Goal: Find specific page/section: Find specific page/section

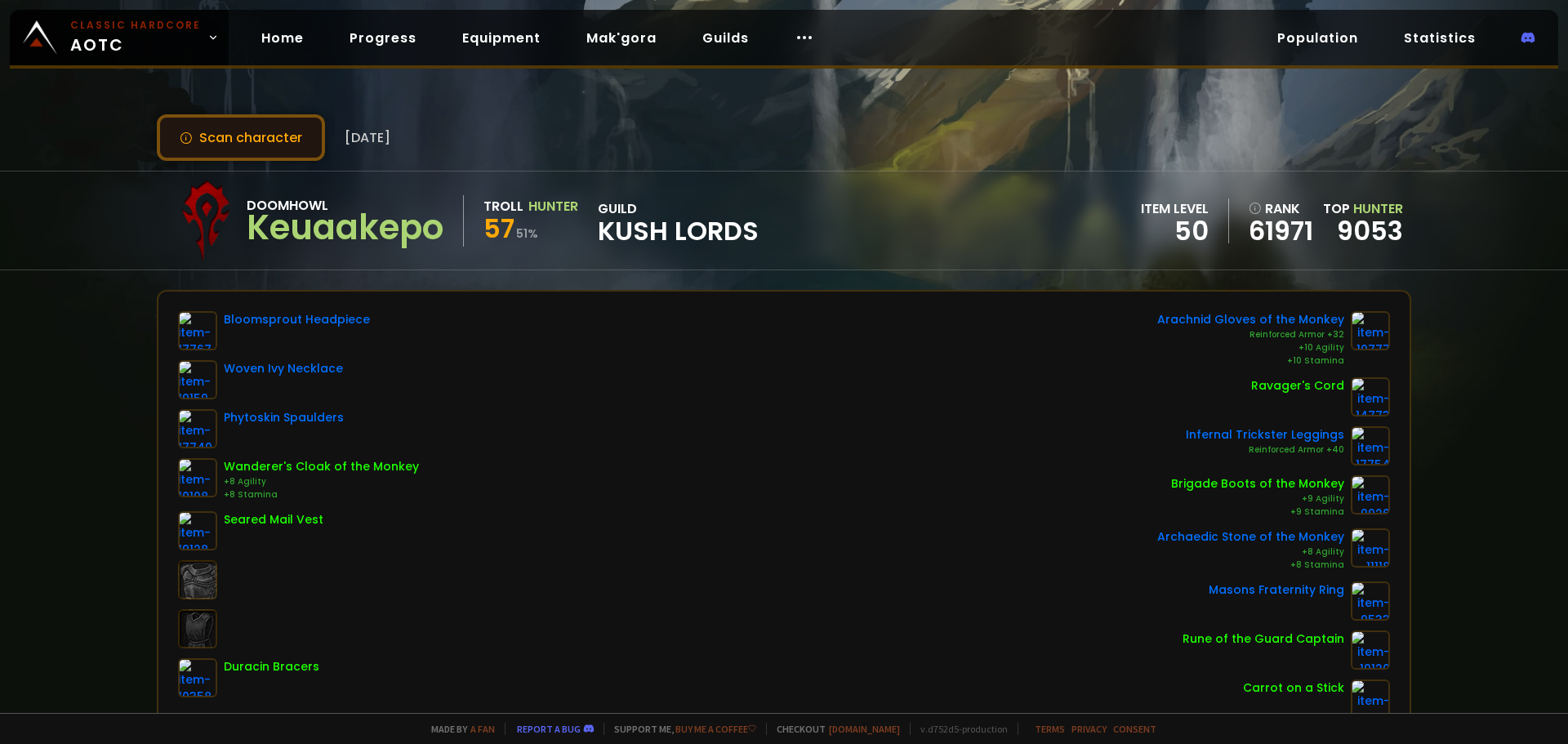
click at [224, 147] on button "Scan character" at bounding box center [240, 137] width 168 height 46
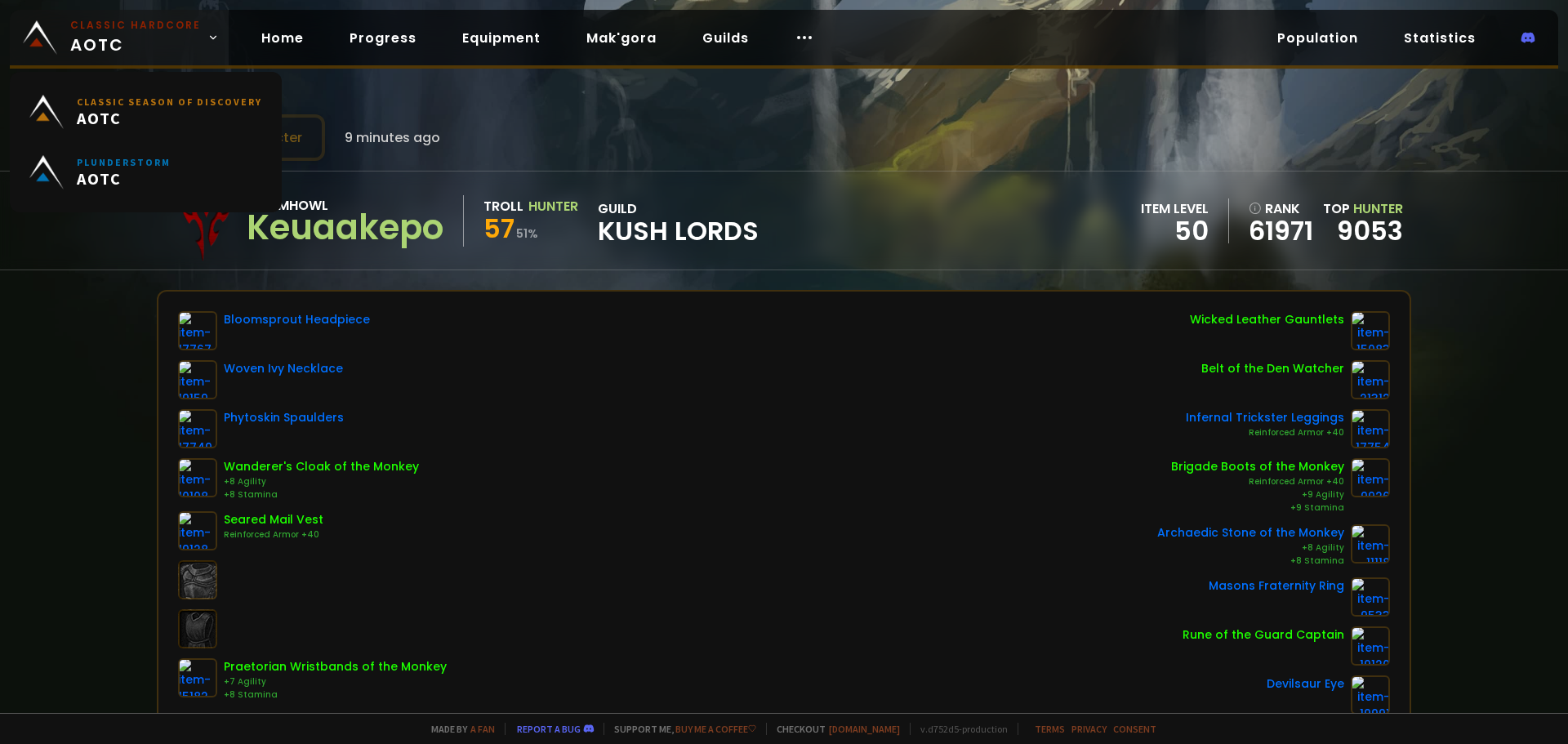
click at [125, 49] on span "Classic Hardcore AOTC" at bounding box center [135, 37] width 131 height 39
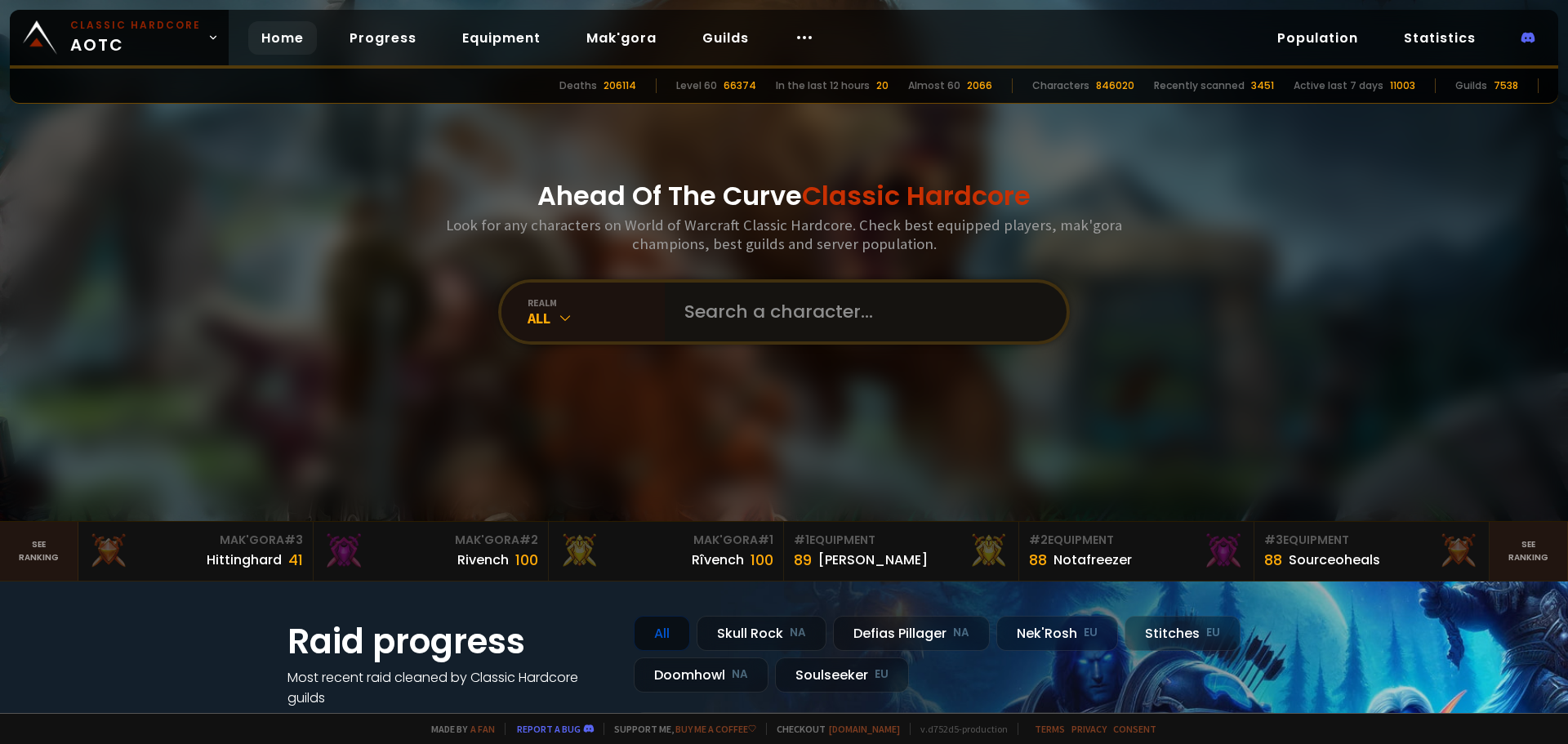
click at [746, 296] on input "text" at bounding box center [860, 312] width 372 height 59
type input "HOLYSANDWCH"
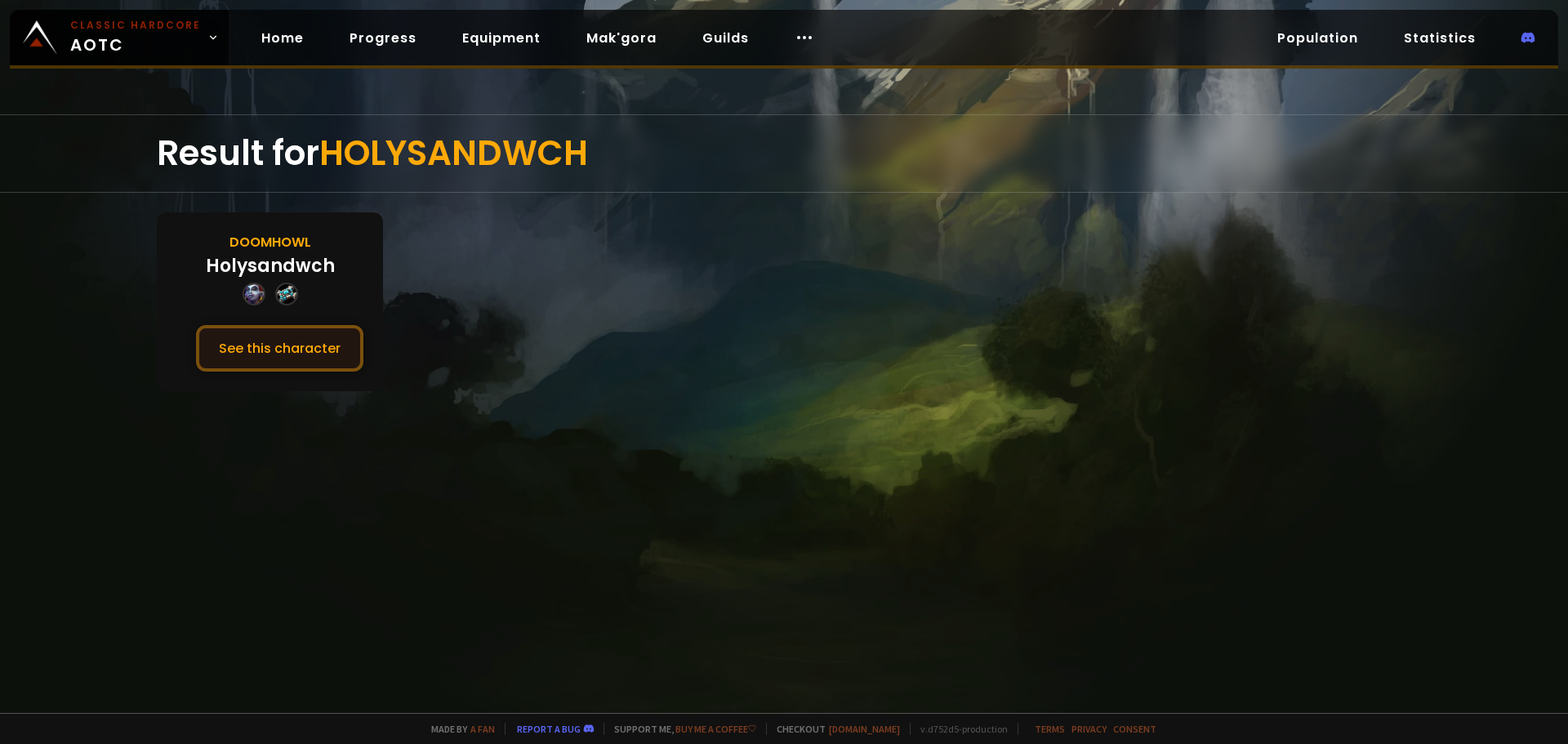
click at [287, 345] on button "See this character" at bounding box center [279, 348] width 167 height 46
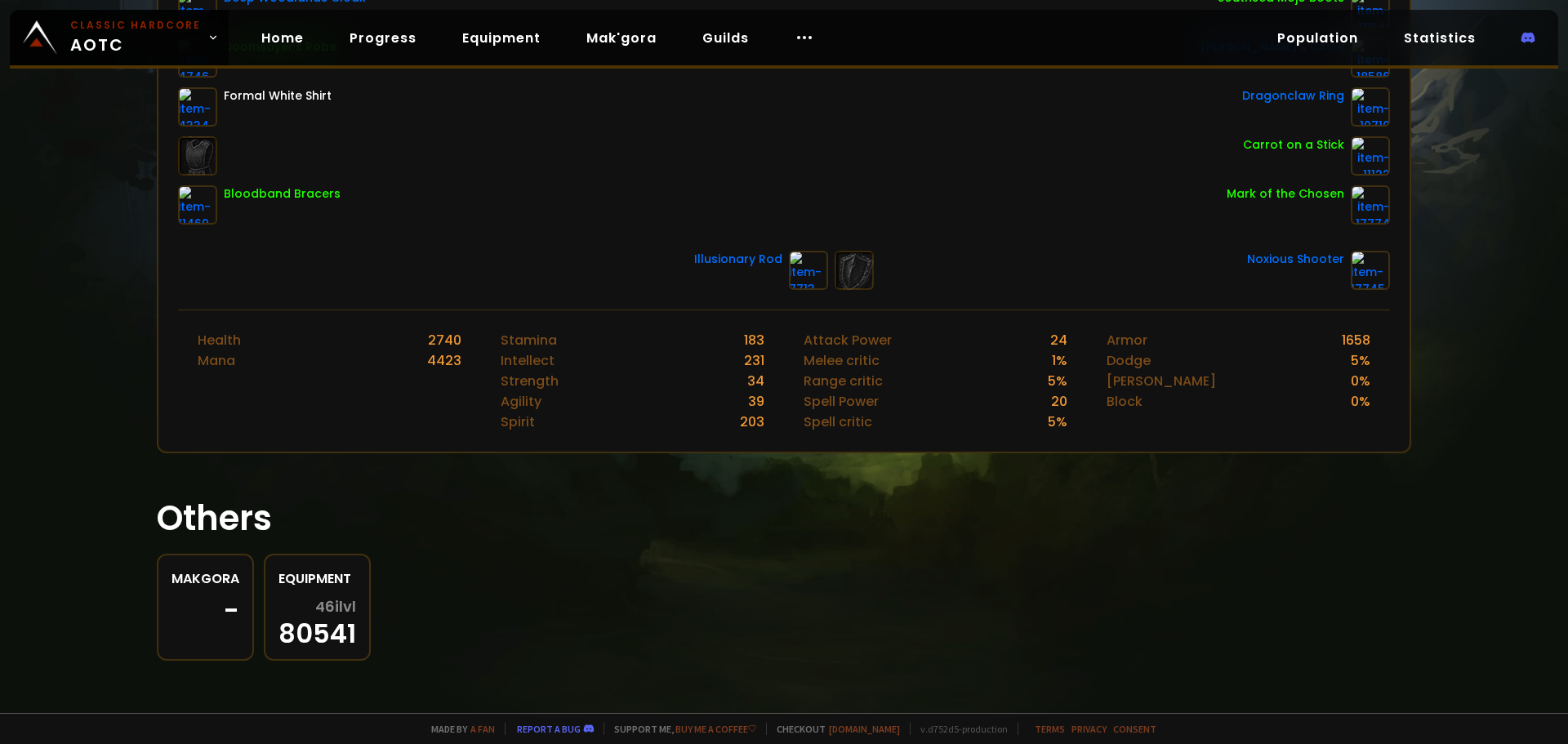
scroll to position [61, 0]
